Goal: Use online tool/utility: Utilize a website feature to perform a specific function

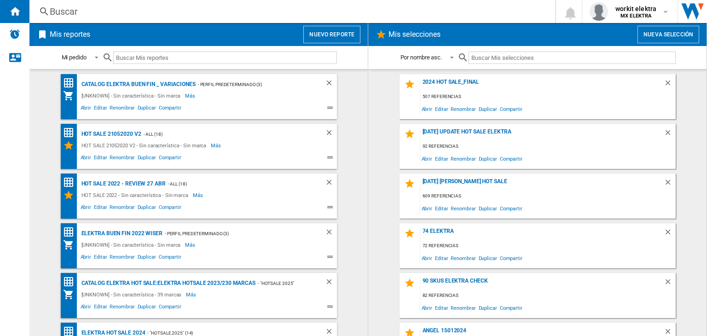
click at [322, 43] on button "Nuevo reporte" at bounding box center [331, 34] width 57 height 17
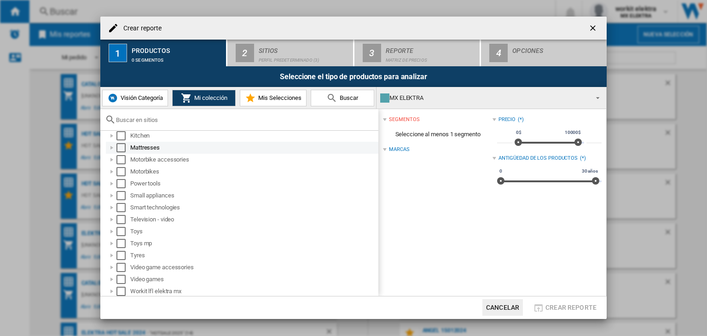
scroll to position [162, 0]
click at [144, 98] on span "Visión Categoría" at bounding box center [140, 97] width 45 height 7
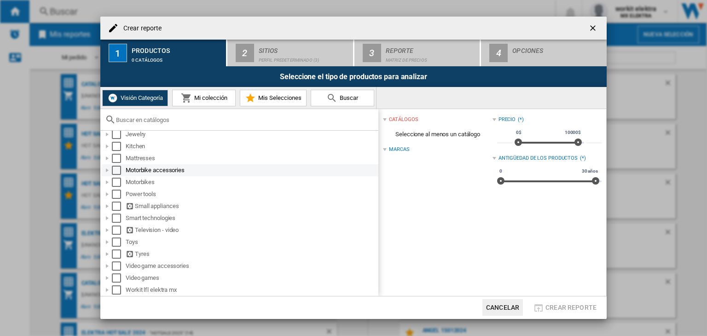
scroll to position [152, 0]
click at [593, 31] on ng-md-icon "getI18NText('BUTTONS.CLOSE_DIALOG')" at bounding box center [593, 28] width 11 height 11
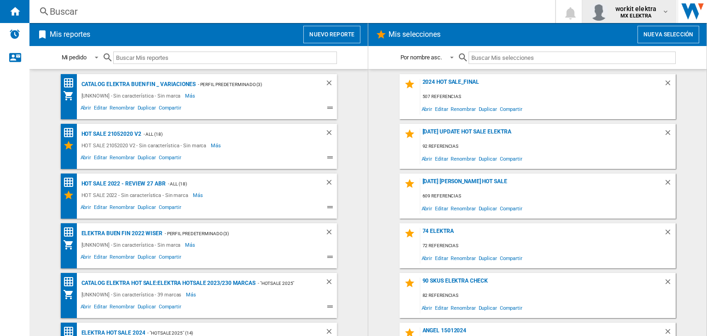
click at [608, 14] on div "button" at bounding box center [601, 11] width 22 height 18
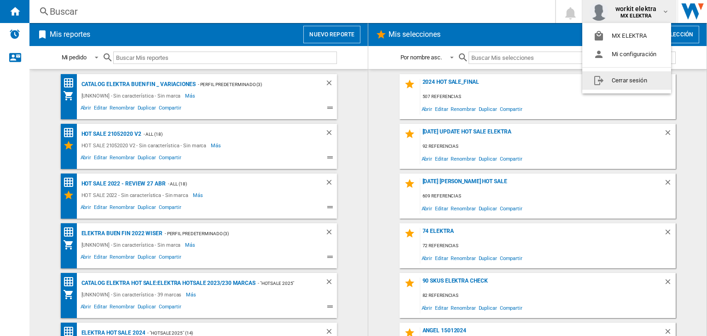
click at [612, 80] on button "Cerrar sesión" at bounding box center [626, 80] width 89 height 18
